Goal: Transaction & Acquisition: Obtain resource

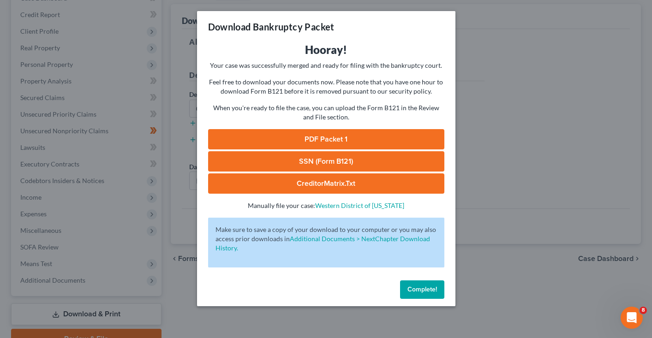
click at [512, 221] on div "Download Bankruptcy Packet Hooray! Your case was successfully merged and ready …" at bounding box center [326, 169] width 652 height 338
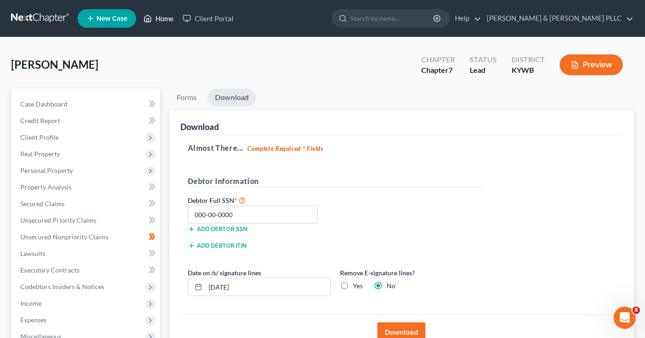
click at [163, 11] on link "Home" at bounding box center [158, 18] width 39 height 17
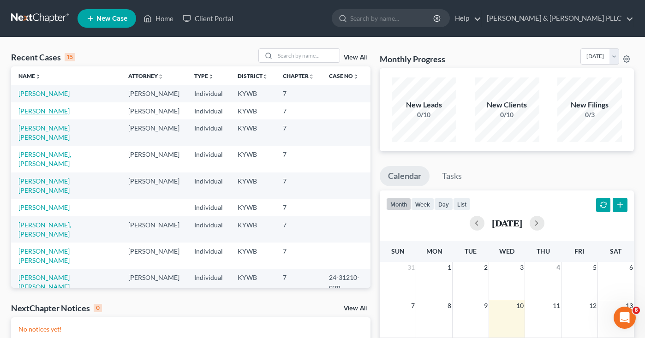
click at [43, 115] on link "[PERSON_NAME]" at bounding box center [43, 111] width 51 height 8
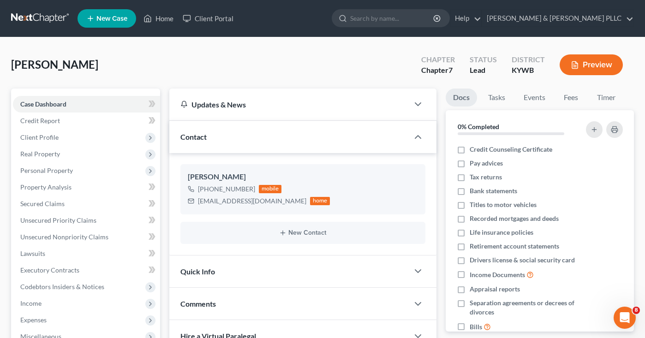
scroll to position [152, 0]
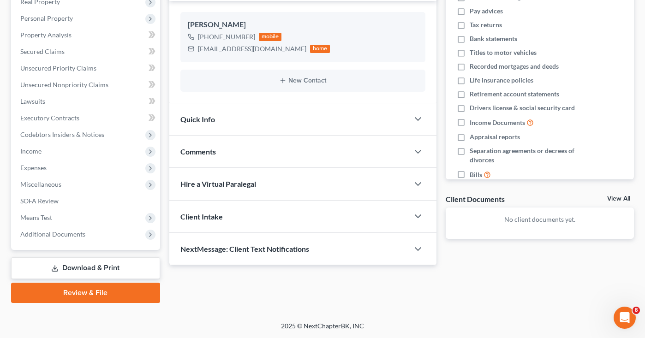
click at [621, 196] on link "View All" at bounding box center [618, 199] width 23 height 6
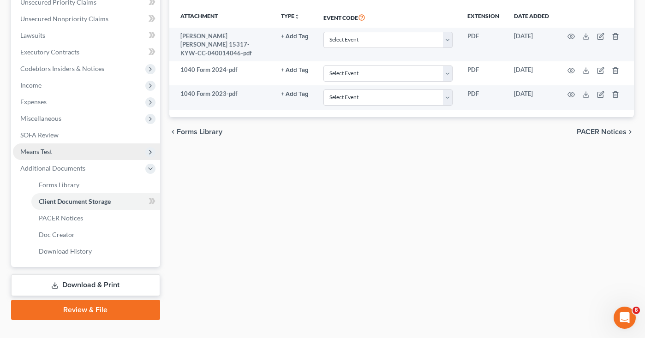
scroll to position [235, 0]
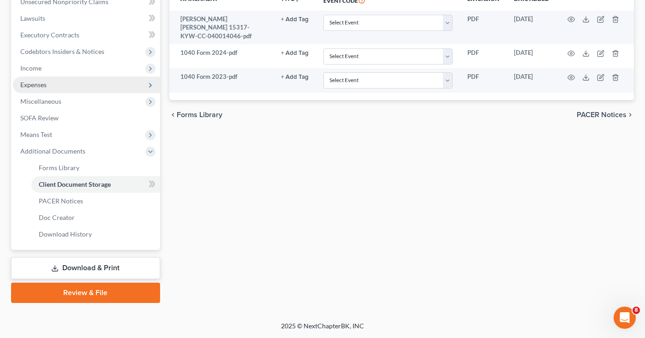
click at [42, 85] on span "Expenses" at bounding box center [33, 85] width 26 height 8
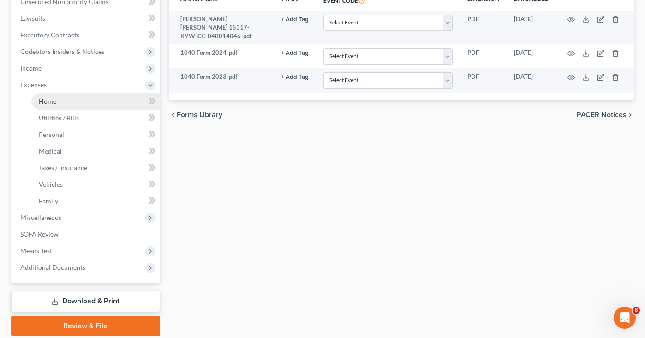
click at [45, 107] on link "Home" at bounding box center [95, 101] width 129 height 17
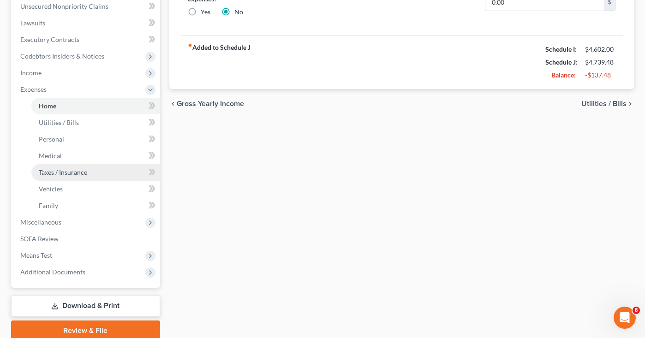
click at [49, 171] on span "Taxes / Insurance" at bounding box center [63, 172] width 48 height 8
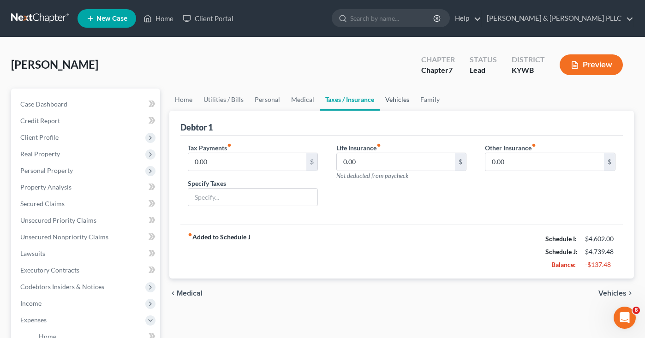
click at [392, 101] on link "Vehicles" at bounding box center [397, 100] width 35 height 22
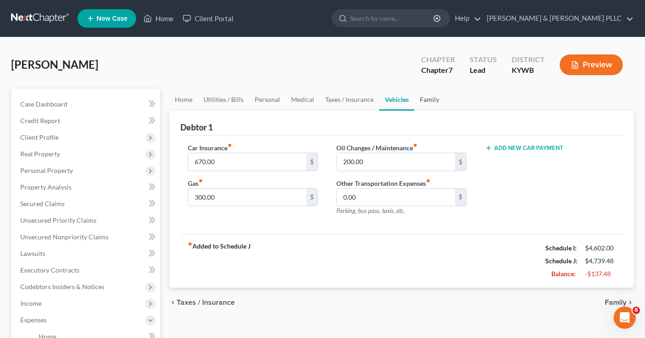
click at [431, 99] on link "Family" at bounding box center [429, 100] width 30 height 22
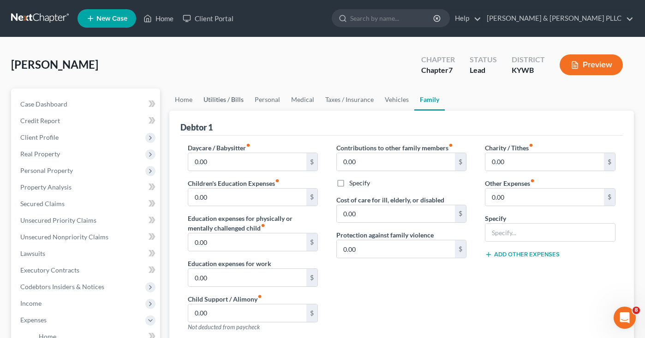
click at [235, 97] on link "Utilities / Bills" at bounding box center [223, 100] width 51 height 22
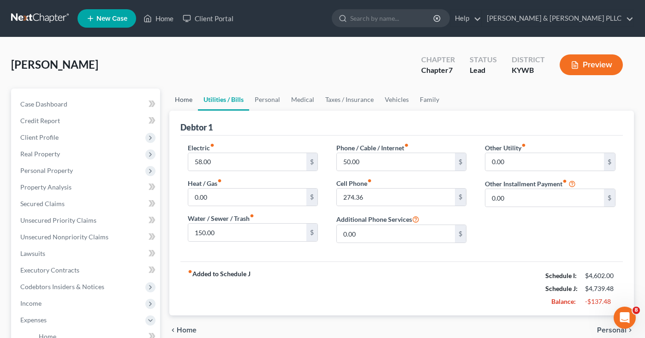
click at [174, 98] on link "Home" at bounding box center [183, 100] width 29 height 22
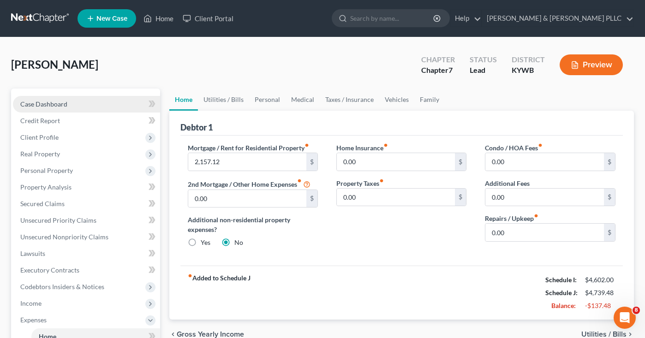
click at [39, 103] on span "Case Dashboard" at bounding box center [43, 104] width 47 height 8
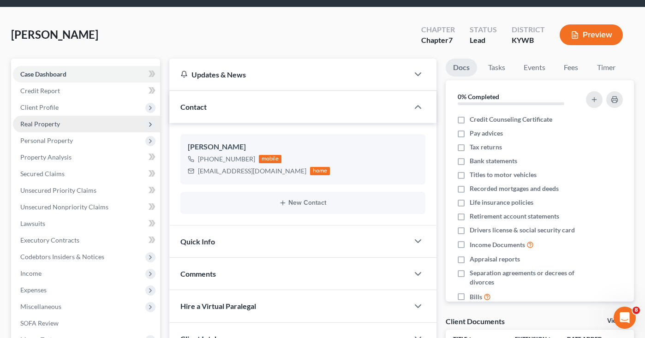
scroll to position [46, 0]
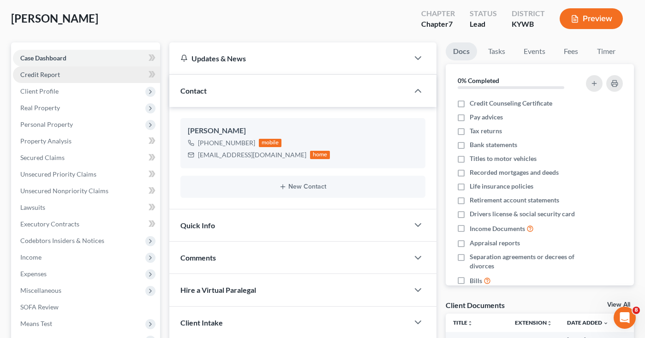
click at [41, 76] on span "Credit Report" at bounding box center [40, 75] width 40 height 8
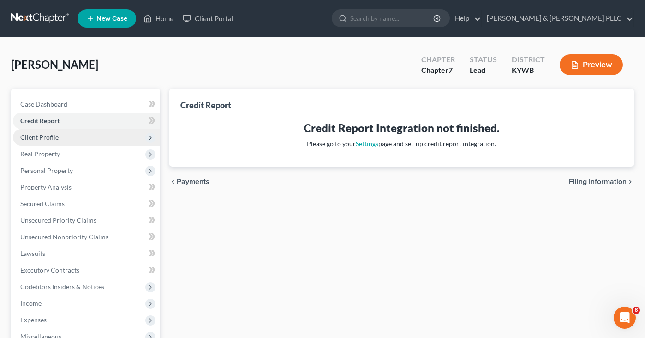
click at [40, 141] on span "Client Profile" at bounding box center [39, 137] width 38 height 8
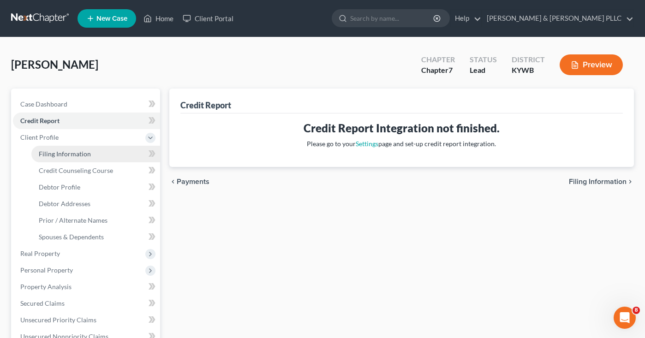
click at [69, 151] on span "Filing Information" at bounding box center [65, 154] width 52 height 8
select select "1"
select select "0"
select select "18"
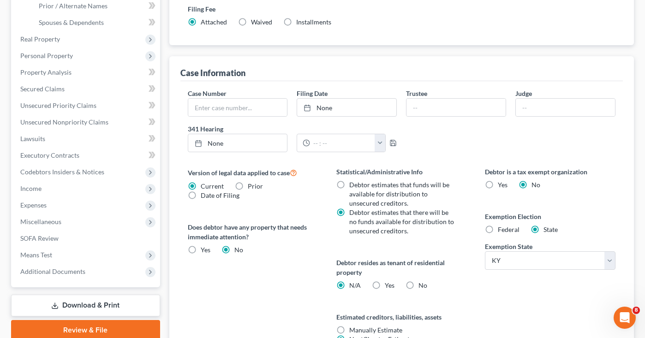
scroll to position [231, 0]
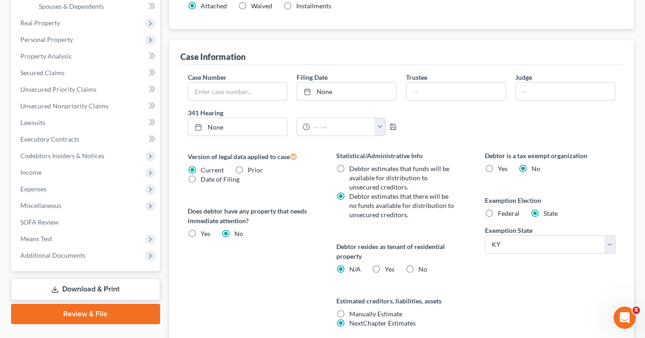
click at [130, 280] on link "Download & Print" at bounding box center [85, 290] width 149 height 22
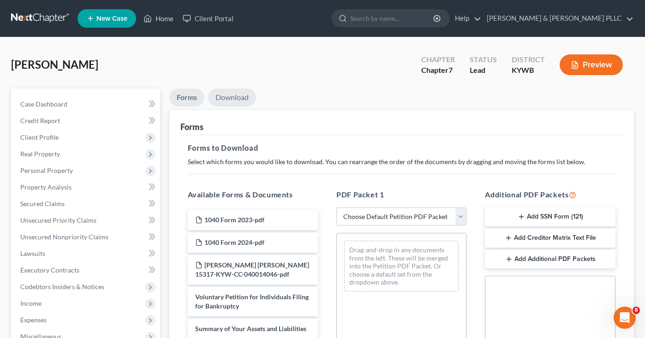
click at [232, 93] on link "Download" at bounding box center [232, 98] width 48 height 18
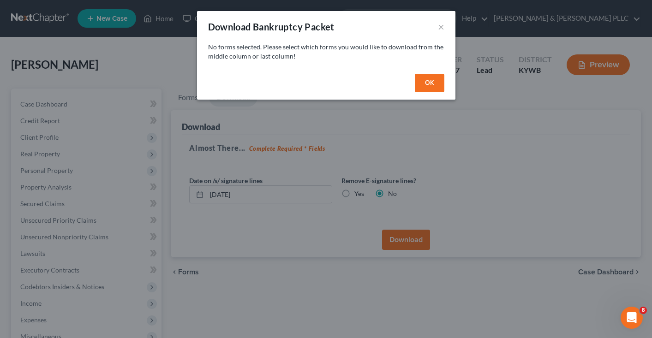
click at [430, 81] on button "OK" at bounding box center [430, 83] width 30 height 18
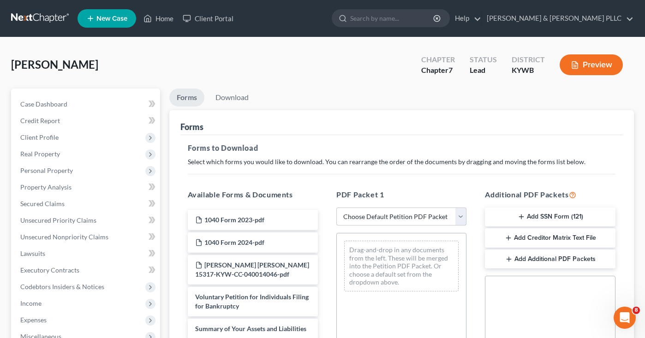
click at [388, 214] on select "Choose Default Petition PDF Packet Complete Bankruptcy Petition (all forms and …" at bounding box center [401, 217] width 130 height 18
select select "0"
click at [339, 208] on select "Choose Default Petition PDF Packet Complete Bankruptcy Petition (all forms and …" at bounding box center [401, 217] width 130 height 18
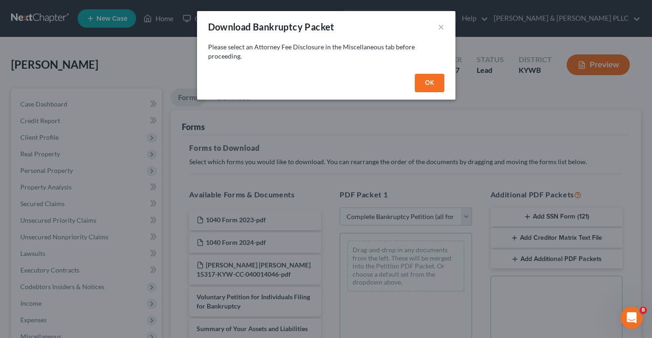
click at [430, 83] on button "OK" at bounding box center [430, 83] width 30 height 18
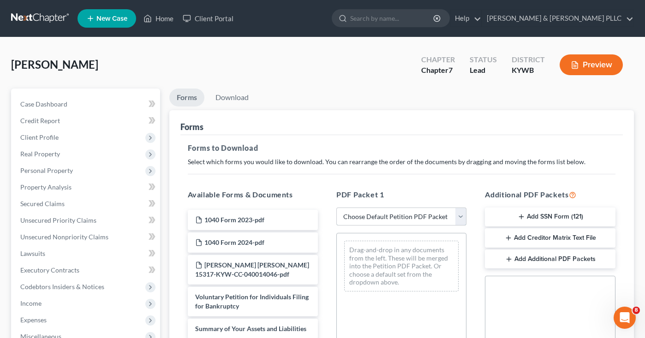
click at [425, 218] on select "Choose Default Petition PDF Packet Complete Bankruptcy Petition (all forms and …" at bounding box center [401, 217] width 130 height 18
select select "0"
click at [339, 208] on select "Choose Default Petition PDF Packet Complete Bankruptcy Petition (all forms and …" at bounding box center [401, 217] width 130 height 18
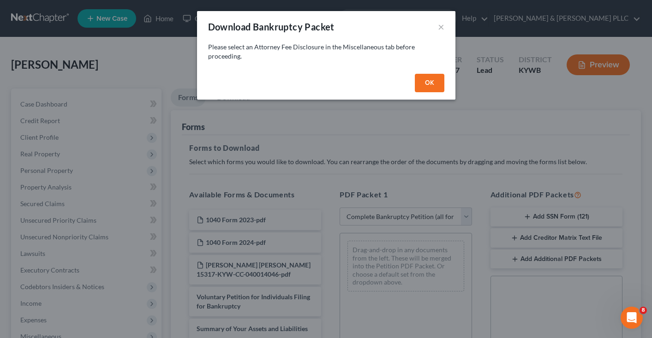
click at [437, 82] on button "OK" at bounding box center [430, 83] width 30 height 18
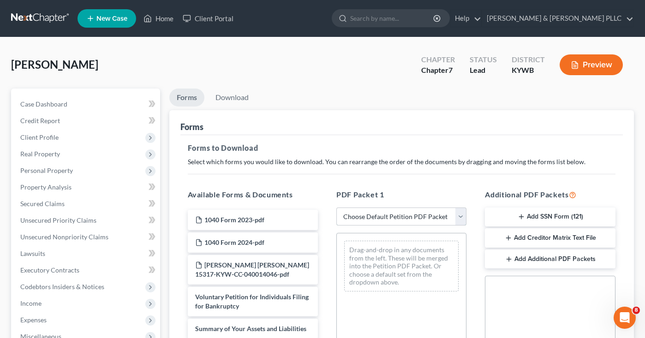
click at [436, 216] on select "Choose Default Petition PDF Packet Complete Bankruptcy Petition (all forms and …" at bounding box center [401, 217] width 130 height 18
select select "0"
click at [339, 208] on select "Choose Default Petition PDF Packet Complete Bankruptcy Petition (all forms and …" at bounding box center [401, 217] width 130 height 18
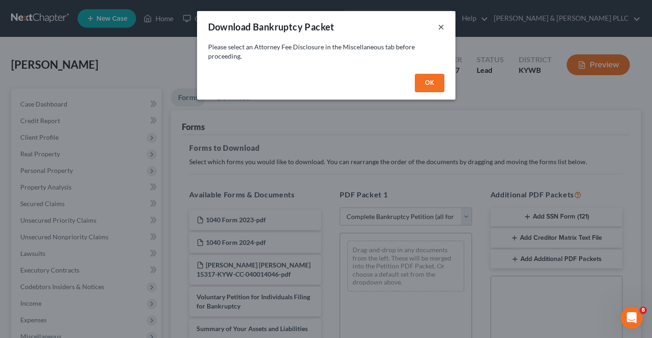
click at [438, 26] on button "×" at bounding box center [441, 26] width 6 height 11
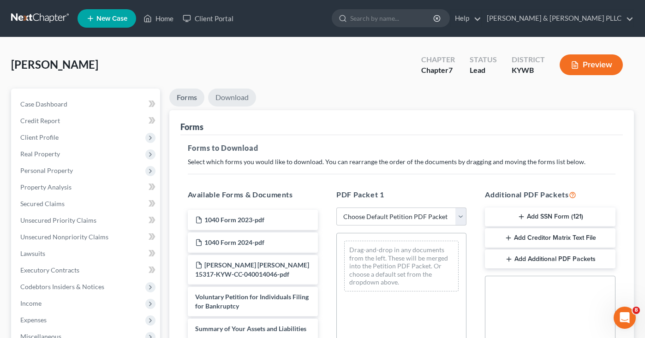
click at [231, 90] on link "Download" at bounding box center [232, 98] width 48 height 18
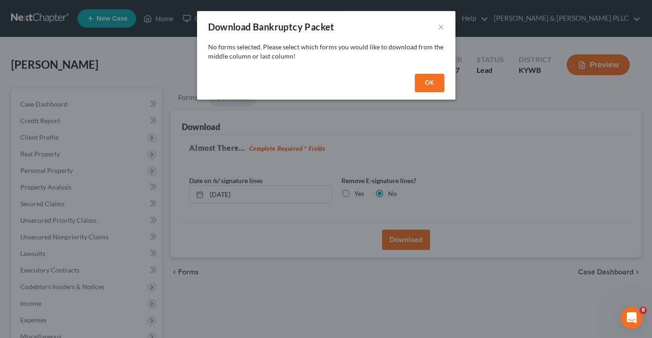
click at [438, 83] on button "OK" at bounding box center [430, 83] width 30 height 18
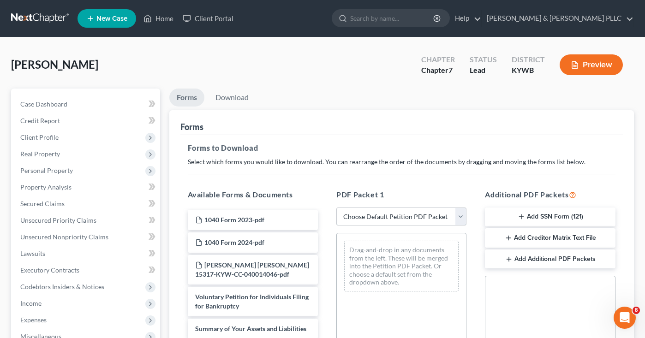
click at [405, 216] on select "Choose Default Petition PDF Packet Complete Bankruptcy Petition (all forms and …" at bounding box center [401, 217] width 130 height 18
select select "0"
click at [339, 208] on select "Choose Default Petition PDF Packet Complete Bankruptcy Petition (all forms and …" at bounding box center [401, 217] width 130 height 18
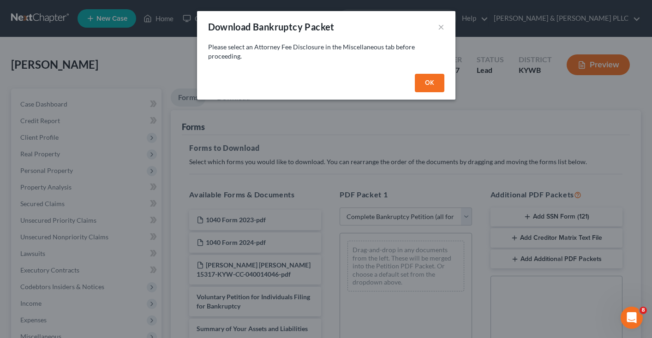
click at [431, 81] on button "OK" at bounding box center [430, 83] width 30 height 18
select select
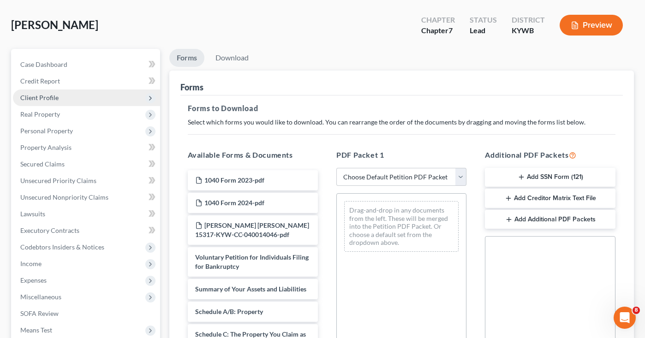
scroll to position [184, 0]
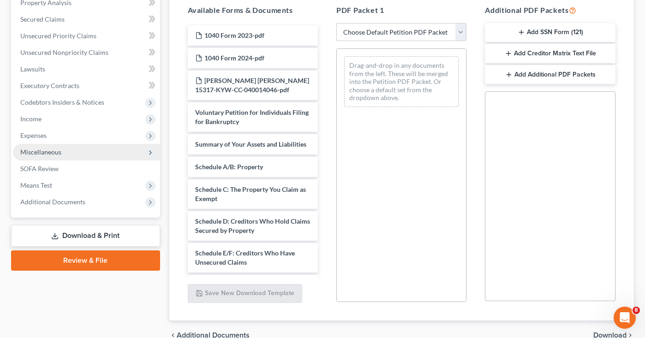
click at [52, 152] on span "Miscellaneous" at bounding box center [40, 152] width 41 height 8
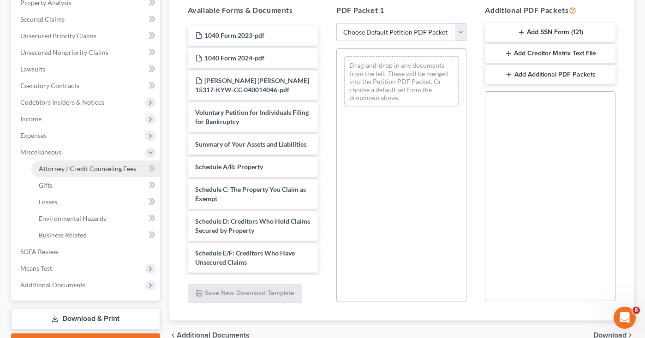
click at [92, 170] on span "Attorney / Credit Counseling Fees" at bounding box center [87, 169] width 97 height 8
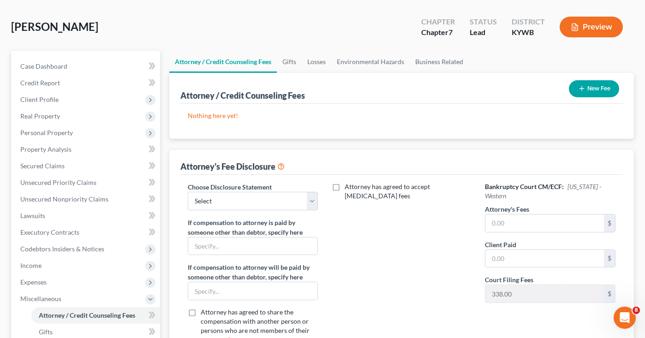
scroll to position [92, 0]
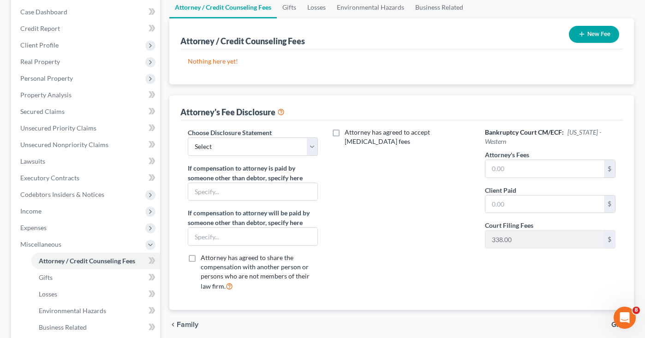
click at [285, 157] on div "Choose Disclosure Statement Select Managing member If compensation to attorney …" at bounding box center [253, 213] width 149 height 171
click at [281, 149] on select "Select Managing member" at bounding box center [253, 146] width 130 height 18
click at [355, 163] on div "Attorney has agreed to accept [MEDICAL_DATA] fees" at bounding box center [401, 213] width 149 height 171
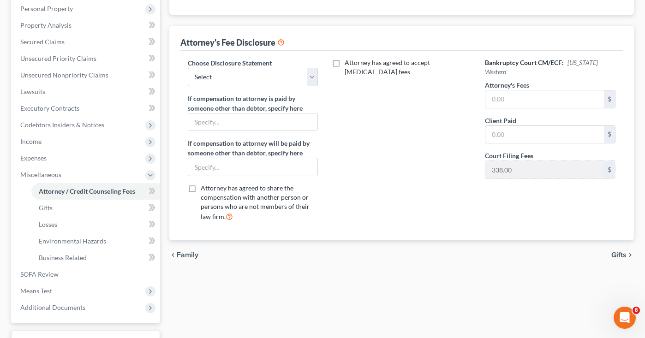
scroll to position [184, 0]
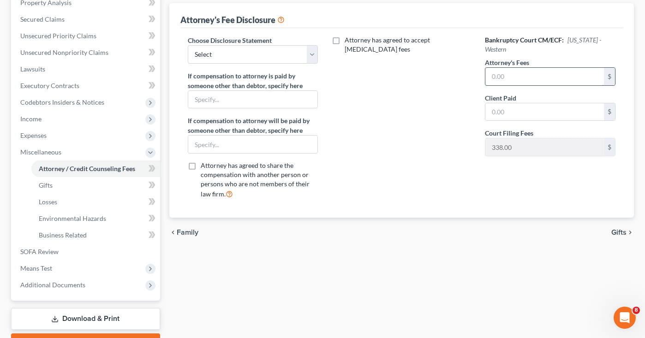
click at [510, 79] on input "text" at bounding box center [544, 77] width 119 height 18
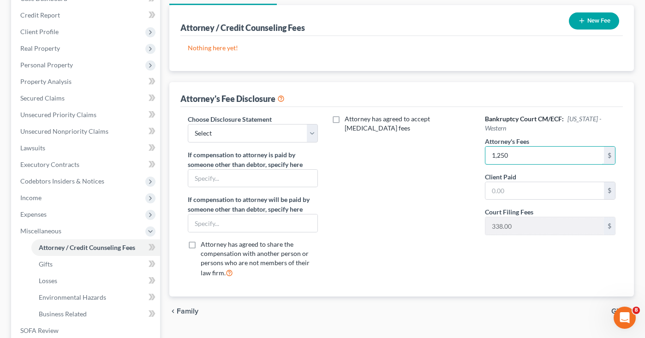
scroll to position [46, 0]
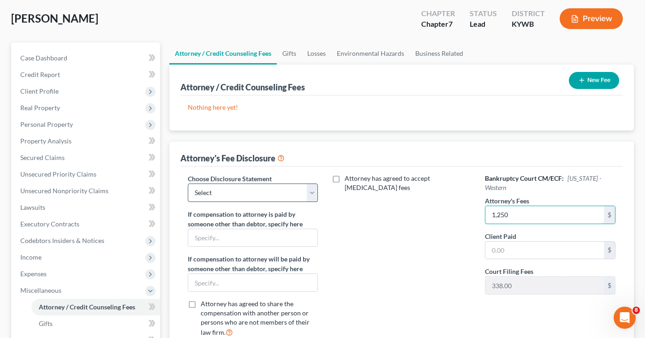
type input "1,250"
click at [296, 195] on select "Select Managing member" at bounding box center [253, 193] width 130 height 18
select select "0"
click at [188, 184] on select "Select Managing member" at bounding box center [253, 193] width 130 height 18
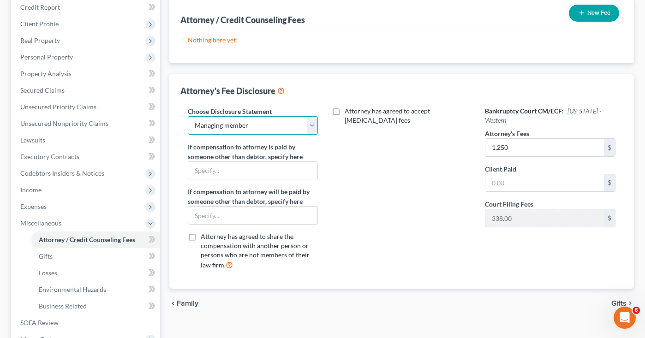
scroll to position [138, 0]
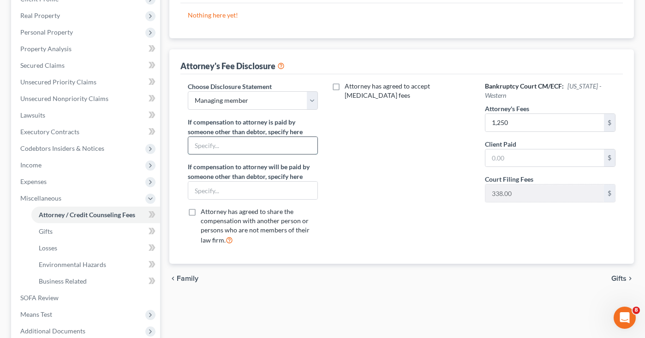
click at [219, 145] on input "text" at bounding box center [252, 146] width 129 height 18
click at [345, 85] on label "Attorney has agreed to accept [MEDICAL_DATA] fees" at bounding box center [408, 91] width 126 height 18
click at [348, 85] on input "Attorney has agreed to accept [MEDICAL_DATA] fees" at bounding box center [351, 85] width 6 height 6
checkbox input "true"
click at [355, 112] on input "text" at bounding box center [396, 117] width 119 height 18
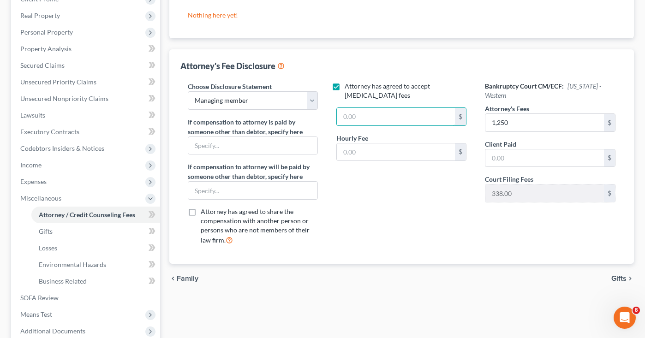
scroll to position [0, 0]
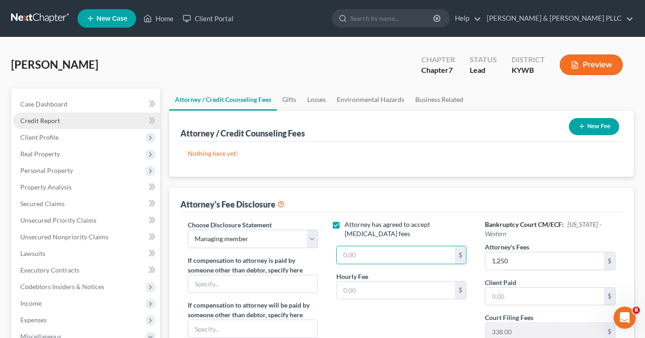
drag, startPoint x: 40, startPoint y: 123, endPoint x: 35, endPoint y: 120, distance: 5.8
click at [39, 122] on span "Credit Report" at bounding box center [40, 121] width 40 height 8
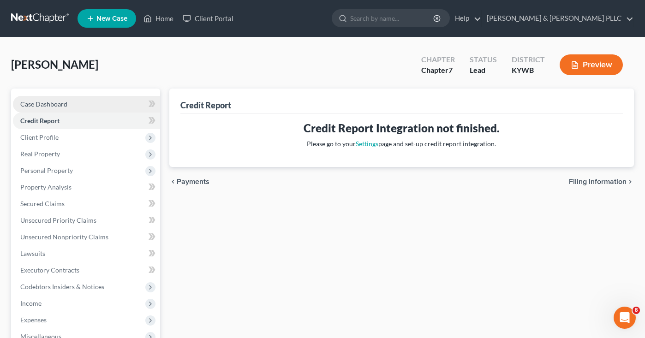
click at [46, 101] on span "Case Dashboard" at bounding box center [43, 104] width 47 height 8
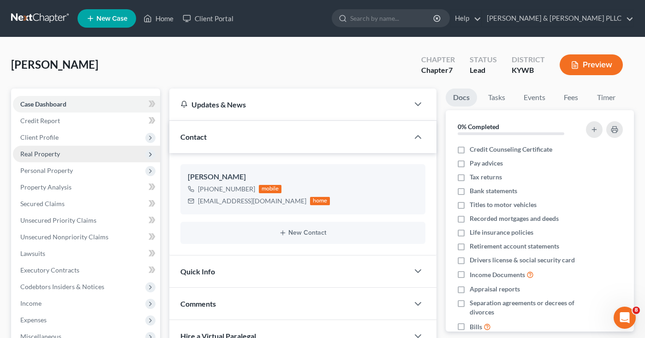
click at [41, 150] on span "Real Property" at bounding box center [40, 154] width 40 height 8
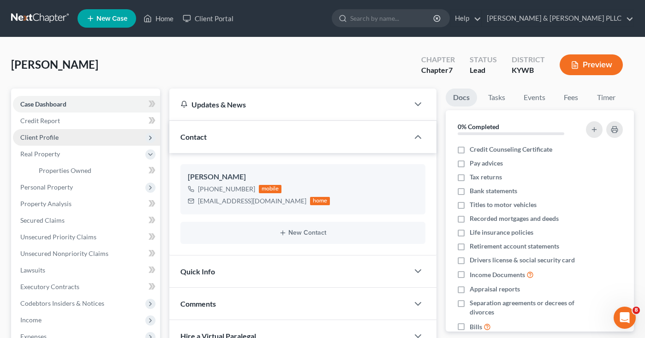
click at [48, 138] on span "Client Profile" at bounding box center [39, 137] width 38 height 8
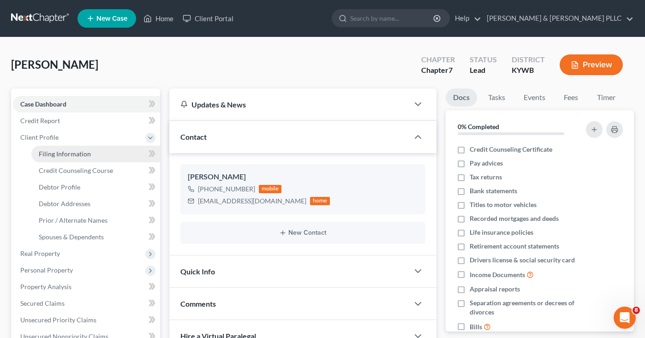
click at [54, 159] on link "Filing Information" at bounding box center [95, 154] width 129 height 17
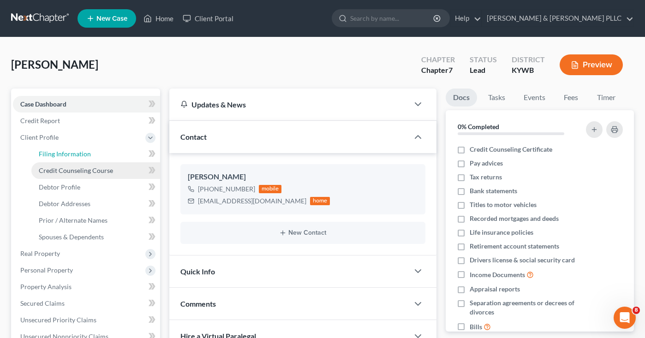
select select "1"
select select "0"
select select "33"
select select "0"
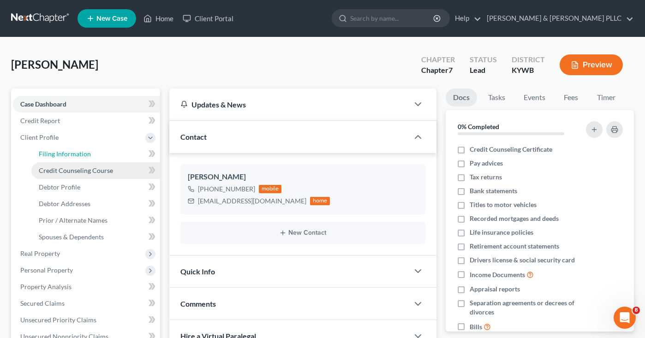
select select "18"
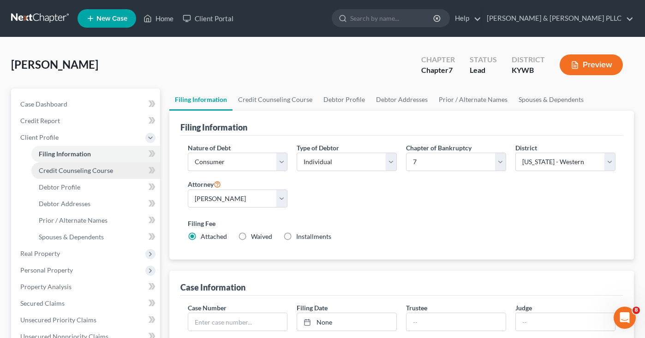
click at [54, 171] on span "Credit Counseling Course" at bounding box center [76, 171] width 74 height 8
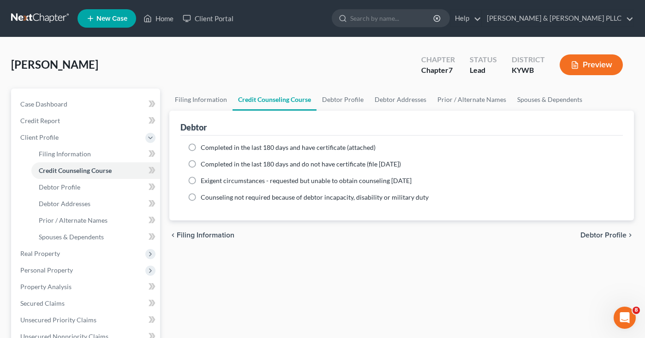
click at [201, 147] on label "Completed in the last 180 days and have certificate (attached)" at bounding box center [288, 147] width 175 height 9
click at [204, 147] on input "Completed in the last 180 days and have certificate (attached)" at bounding box center [207, 146] width 6 height 6
radio input "true"
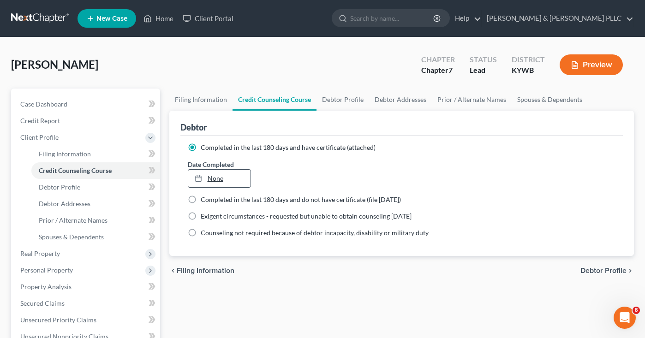
click at [202, 177] on div at bounding box center [201, 178] width 13 height 8
type input "[DATE]"
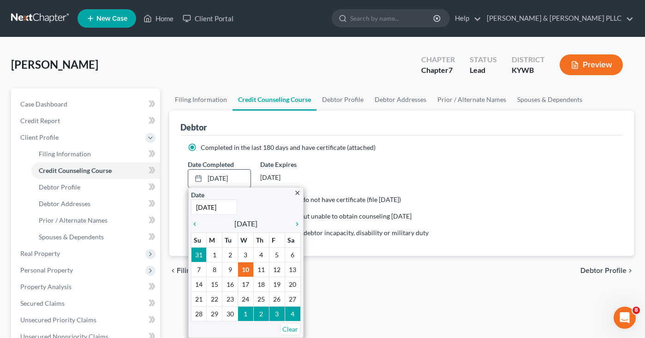
drag, startPoint x: 194, startPoint y: 223, endPoint x: 194, endPoint y: 231, distance: 7.4
click at [193, 223] on icon "chevron_left" at bounding box center [197, 223] width 12 height 7
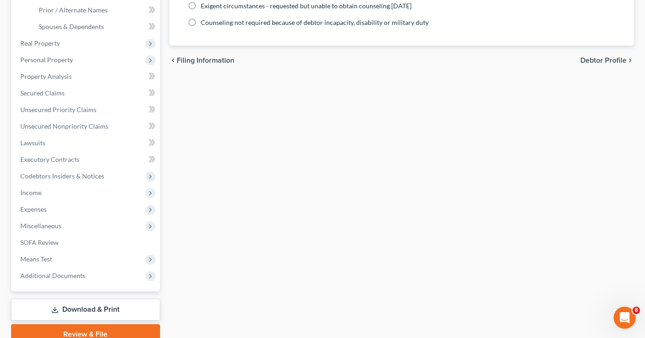
scroll to position [252, 0]
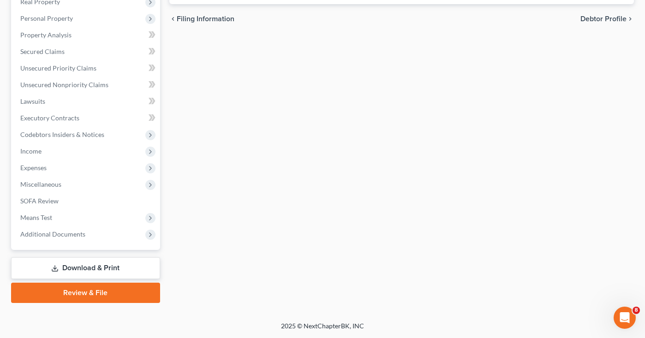
click at [76, 260] on link "Download & Print" at bounding box center [85, 268] width 149 height 22
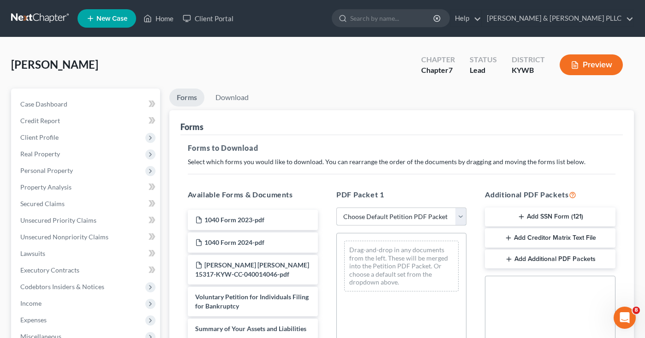
click at [401, 220] on select "Choose Default Petition PDF Packet Complete Bankruptcy Petition (all forms and …" at bounding box center [401, 217] width 130 height 18
select select "0"
click at [336, 208] on select "Choose Default Petition PDF Packet Complete Bankruptcy Petition (all forms and …" at bounding box center [401, 217] width 130 height 18
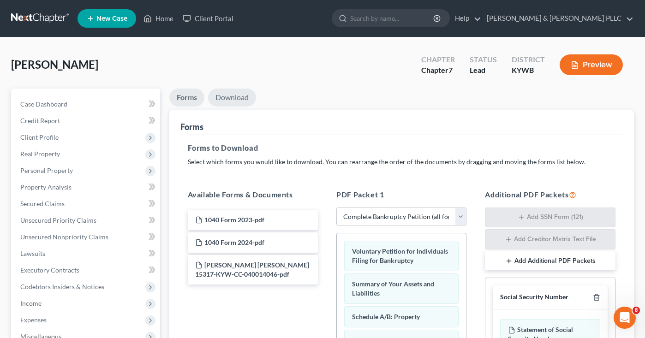
click at [235, 95] on link "Download" at bounding box center [232, 98] width 48 height 18
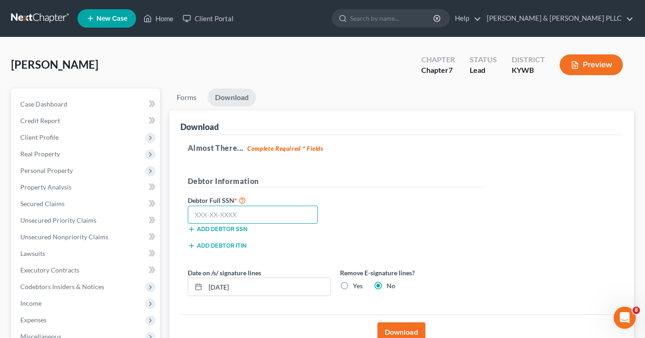
click at [243, 215] on input "text" at bounding box center [253, 215] width 131 height 18
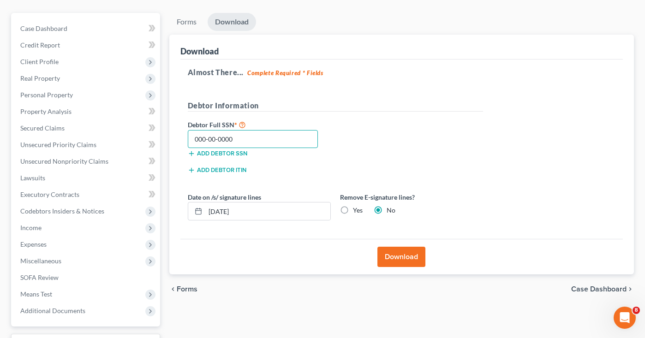
scroll to position [92, 0]
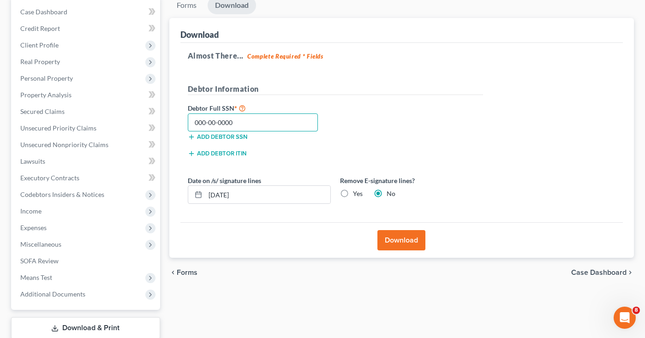
type input "000-00-0000"
click at [409, 241] on button "Download" at bounding box center [401, 240] width 48 height 20
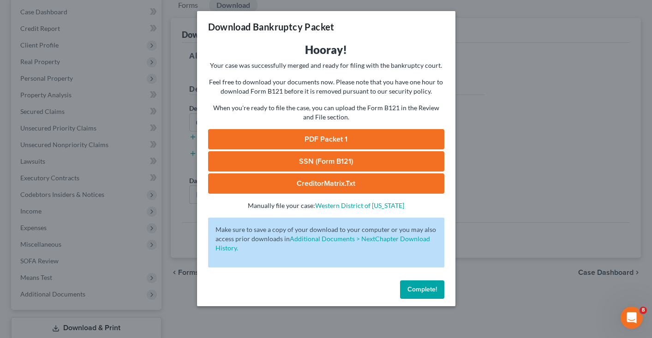
click at [326, 132] on link "PDF Packet 1" at bounding box center [326, 139] width 236 height 20
click at [329, 155] on link "SSN (Form B121)" at bounding box center [326, 161] width 236 height 20
click at [432, 289] on span "Complete!" at bounding box center [422, 290] width 30 height 8
